Goal: Navigation & Orientation: Find specific page/section

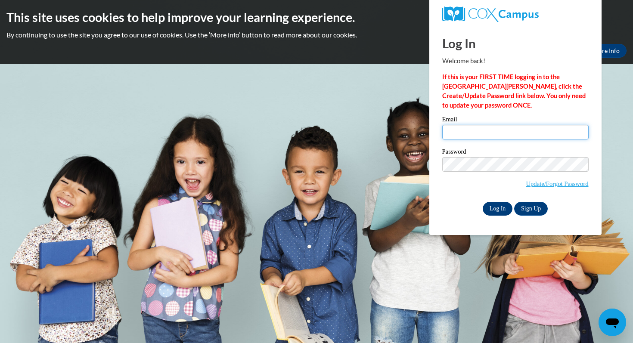
type input "kmarendt@pulaskischools.org"
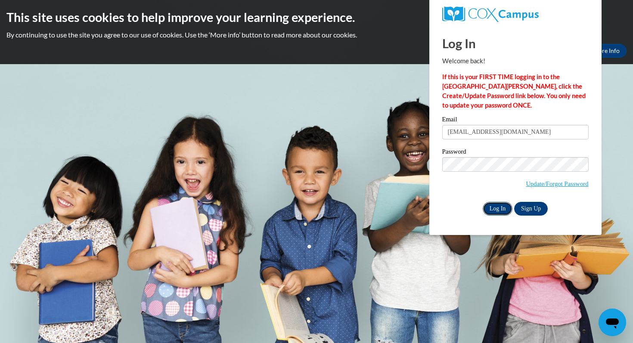
click at [493, 206] on input "Log In" at bounding box center [498, 209] width 30 height 14
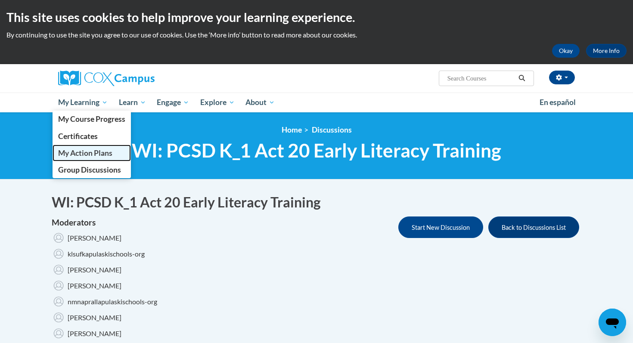
click at [93, 152] on span "My Action Plans" at bounding box center [85, 153] width 54 height 9
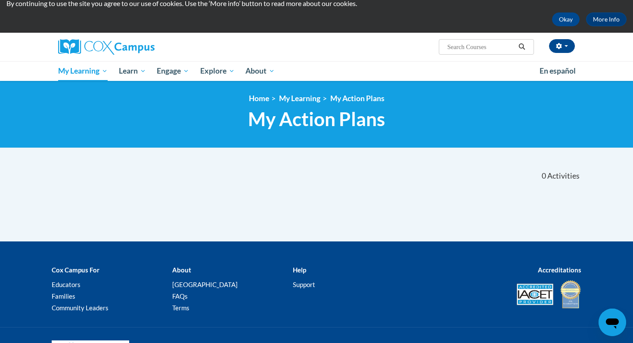
scroll to position [28, 0]
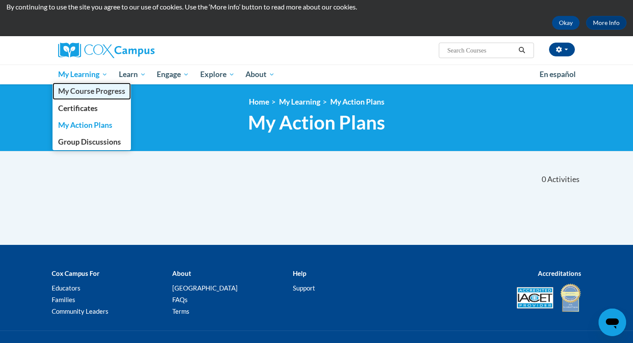
click at [89, 90] on span "My Course Progress" at bounding box center [91, 91] width 67 height 9
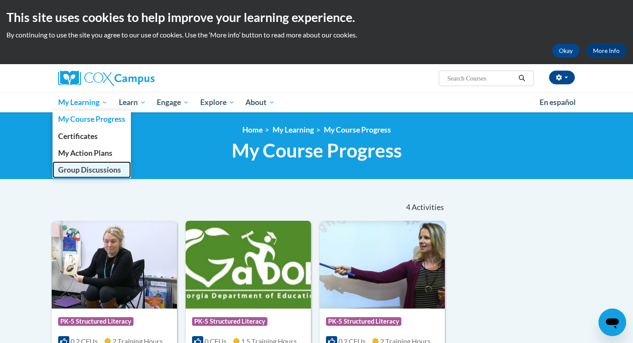
click at [89, 168] on span "Group Discussions" at bounding box center [89, 169] width 63 height 9
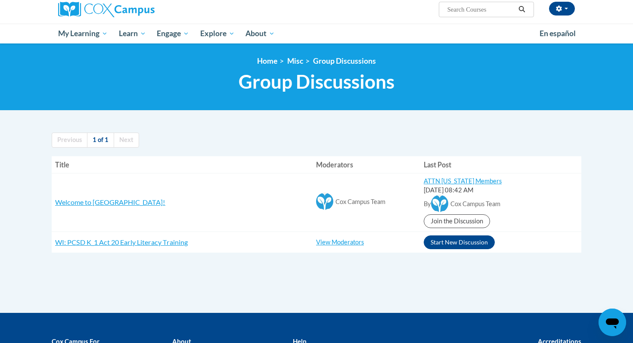
scroll to position [73, 0]
